Goal: Communication & Community: Participate in discussion

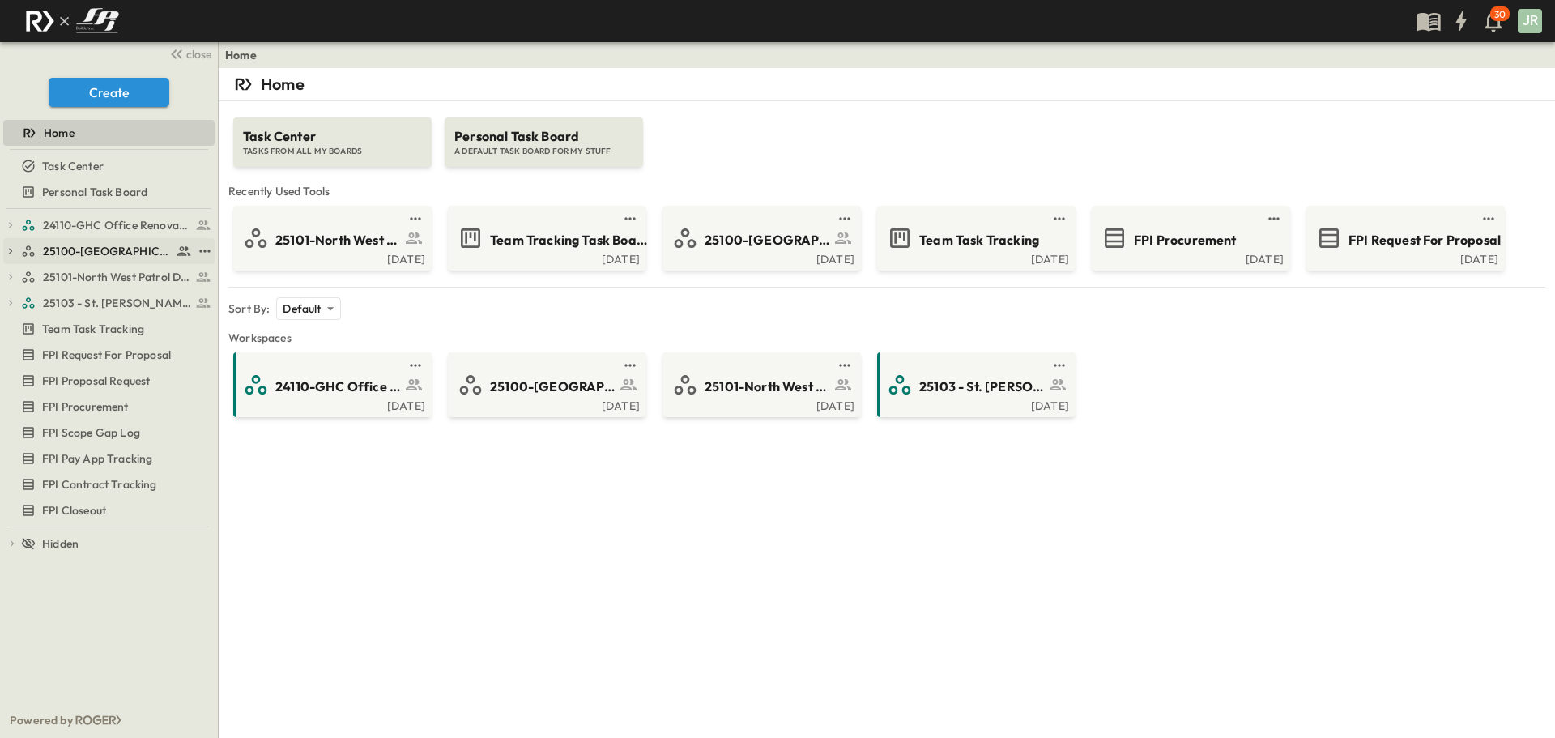
click at [117, 240] on link "25100-[GEOGRAPHIC_DATA]" at bounding box center [106, 251] width 171 height 23
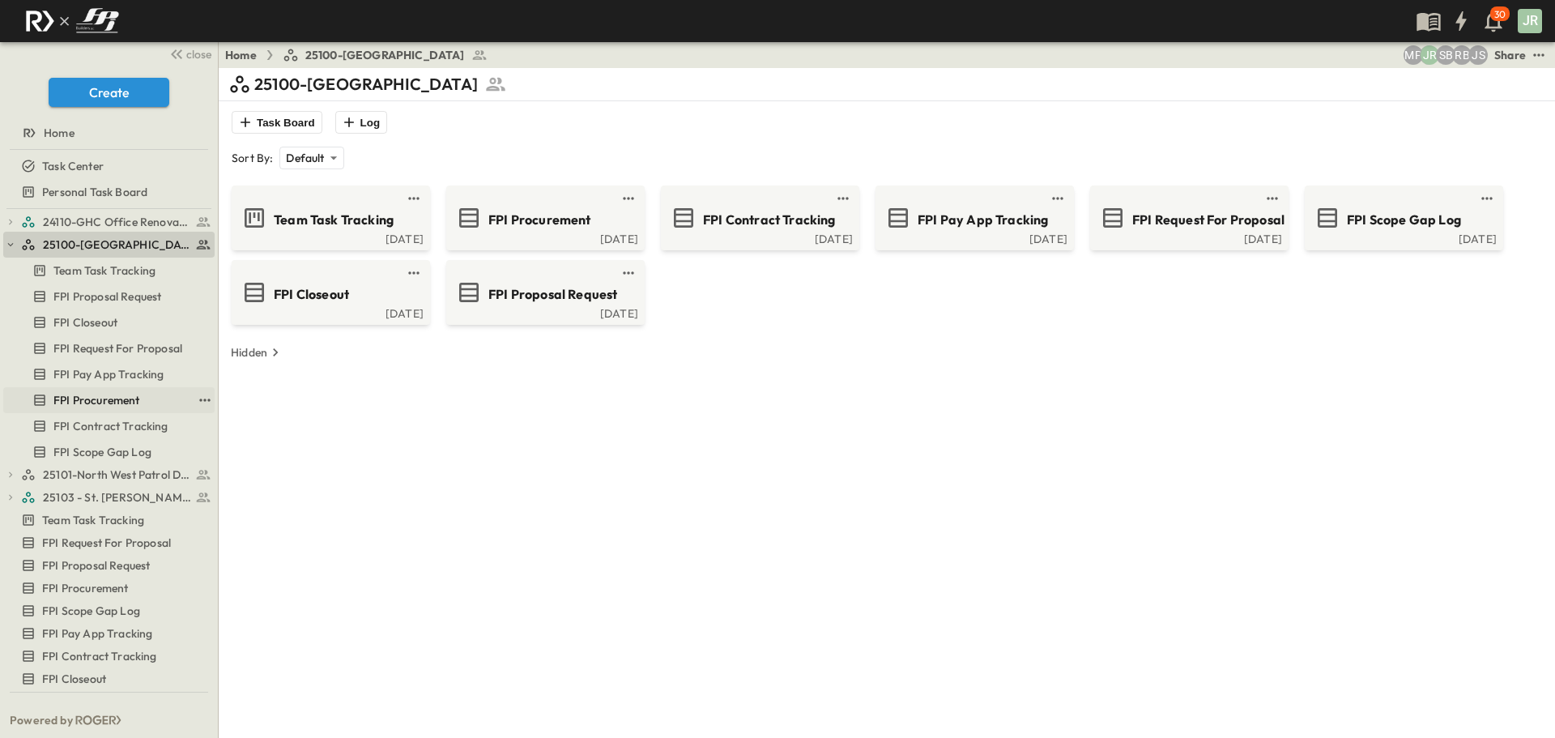
click at [125, 402] on span "FPI Procurement" at bounding box center [96, 400] width 87 height 16
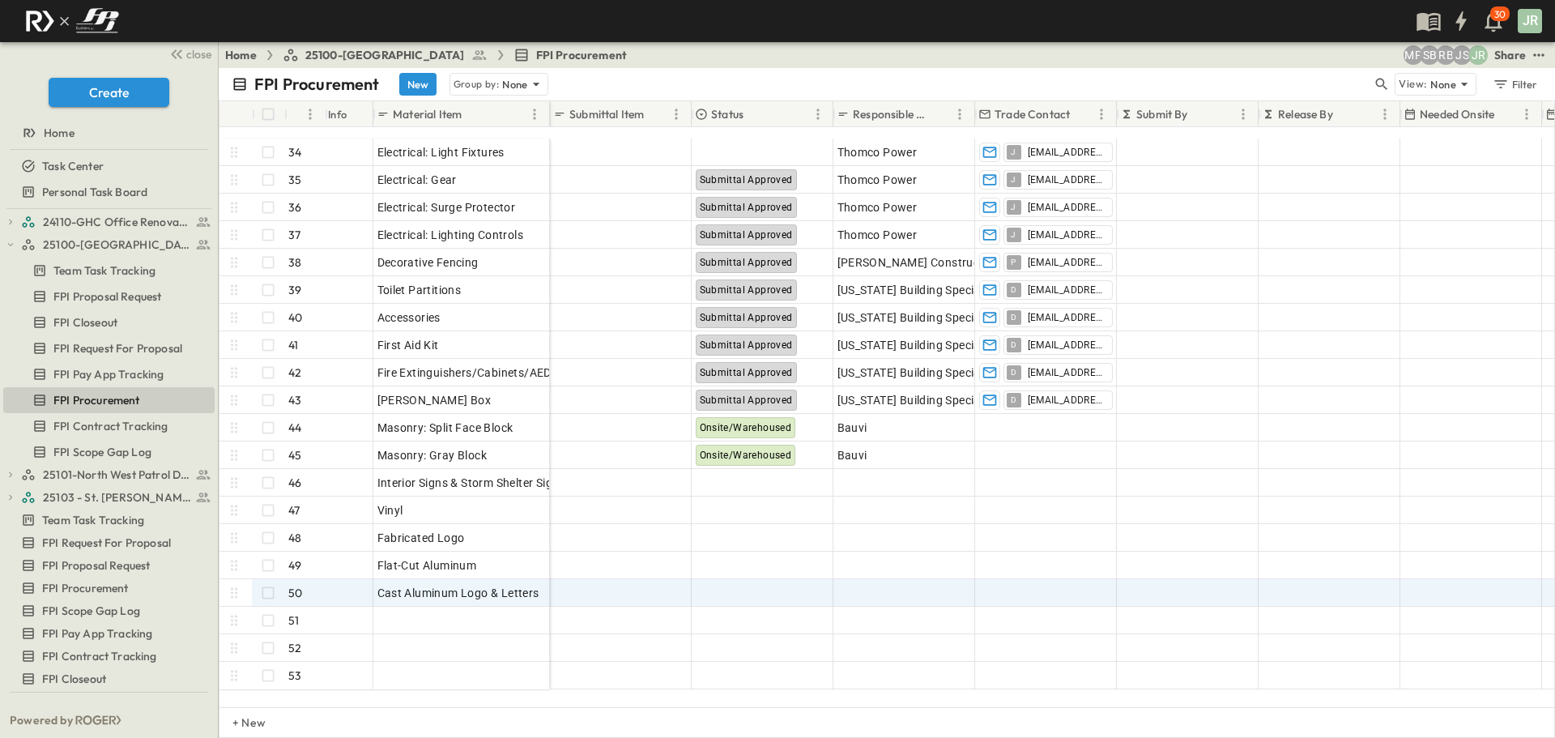
scroll to position [892, 0]
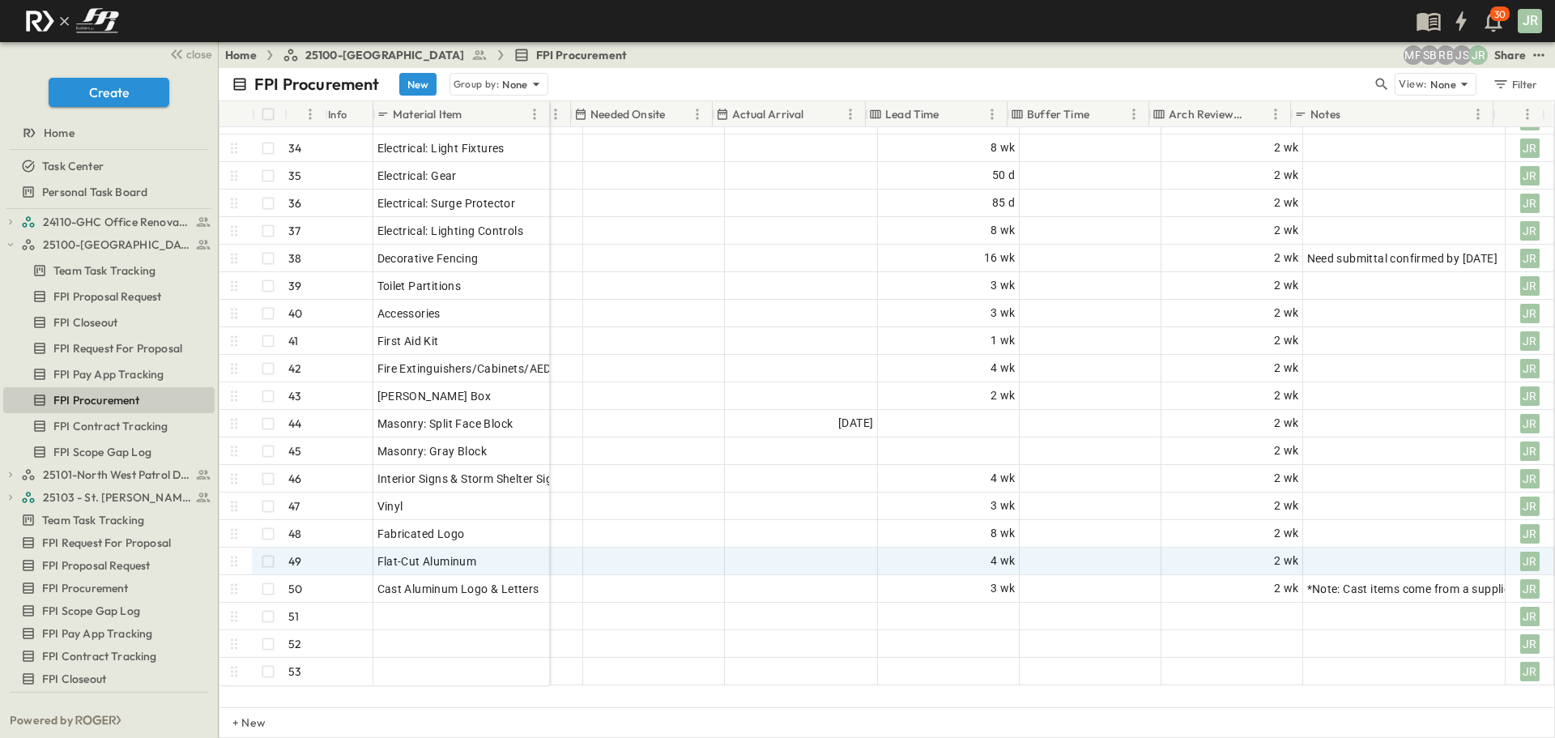
drag, startPoint x: 723, startPoint y: 561, endPoint x: 929, endPoint y: 570, distance: 205.9
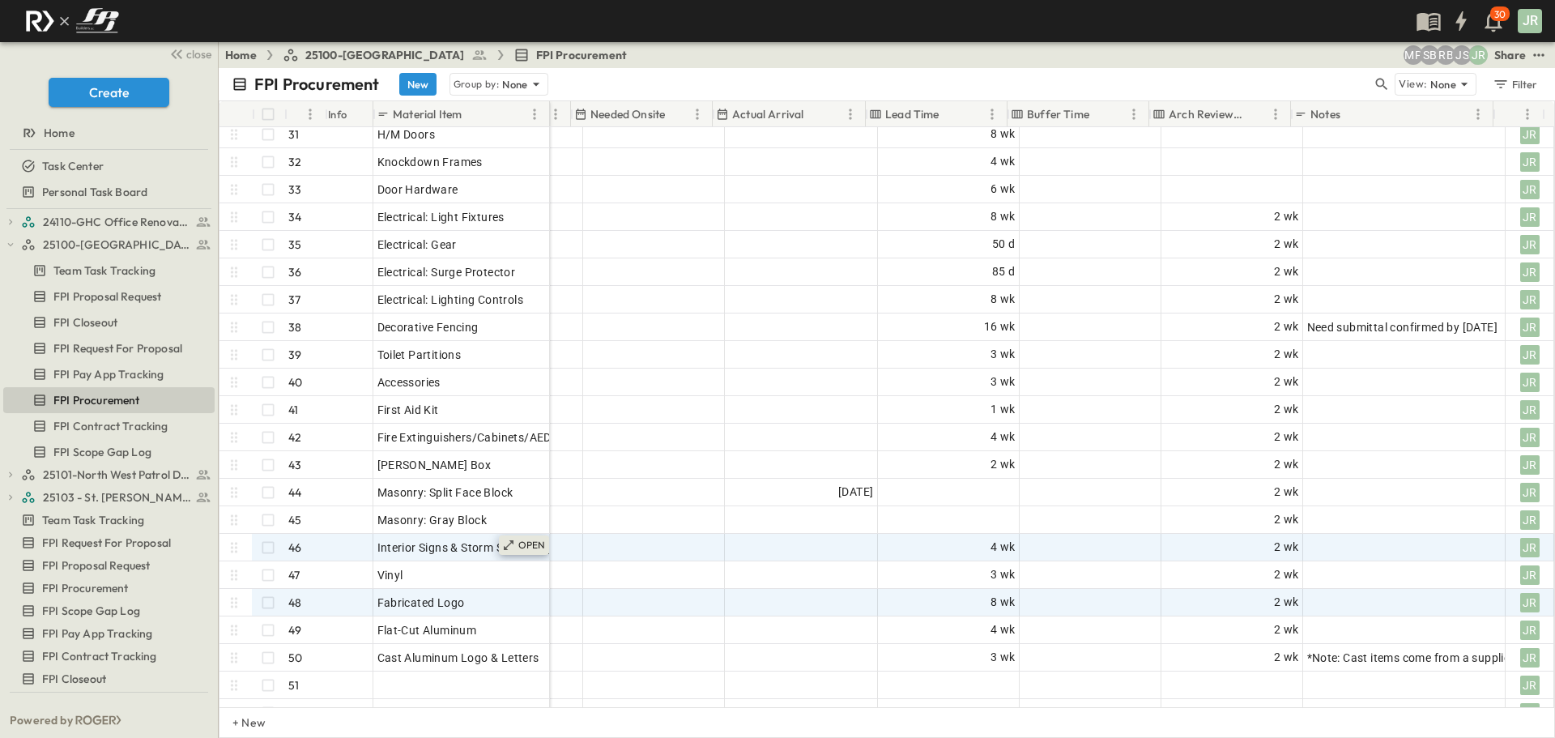
scroll to position [822, 829]
